Goal: Navigation & Orientation: Find specific page/section

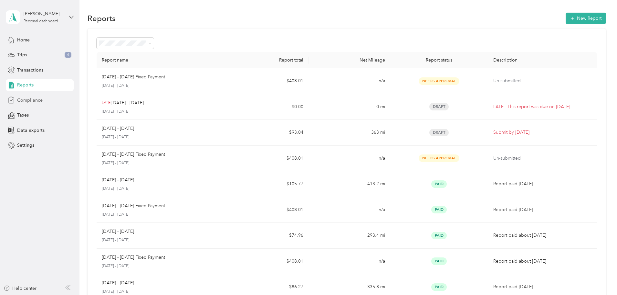
click at [29, 98] on span "Compliance" at bounding box center [30, 100] width 26 height 7
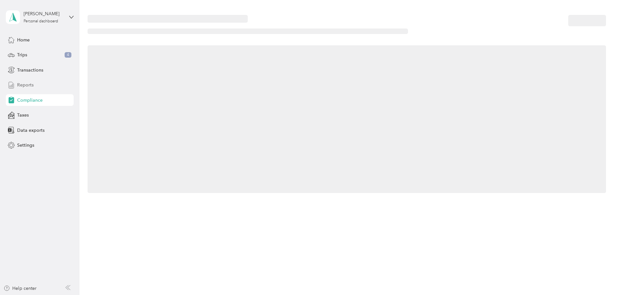
click at [25, 80] on div "Reports" at bounding box center [40, 85] width 68 height 12
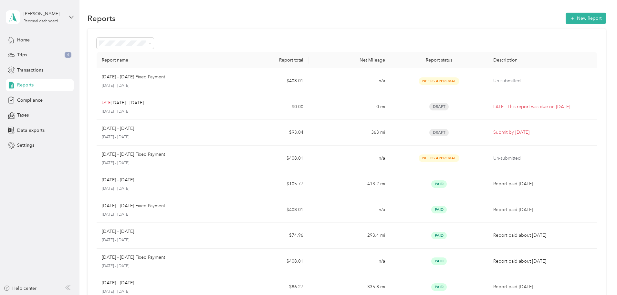
click at [27, 82] on span "Reports" at bounding box center [25, 84] width 16 height 7
